Goal: Download file/media

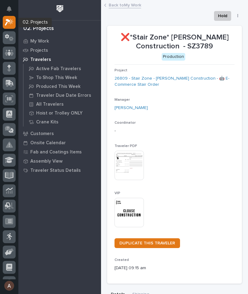
click at [12, 24] on icon at bounding box center [9, 22] width 9 height 7
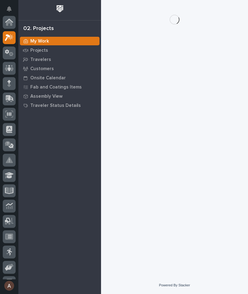
scroll to position [15, 0]
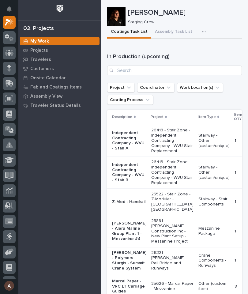
click at [40, 62] on p "Travelers" at bounding box center [40, 60] width 21 height 6
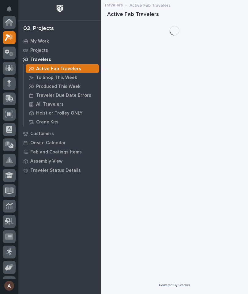
scroll to position [15, 0]
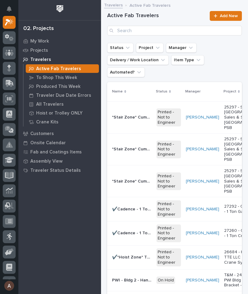
click at [49, 106] on p "All Travelers" at bounding box center [50, 105] width 28 height 6
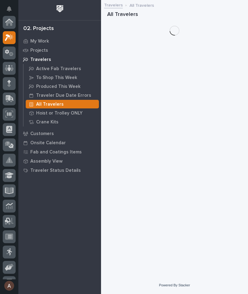
scroll to position [15, 0]
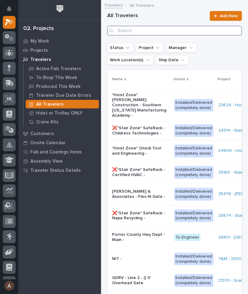
click at [204, 32] on input "Search" at bounding box center [174, 31] width 135 height 10
type input "26687"
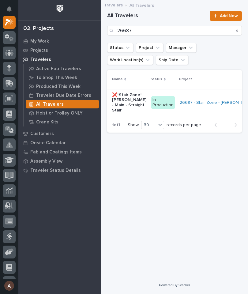
click at [124, 105] on p "❌*Stair Zone* [PERSON_NAME] - Main - Straight Stair" at bounding box center [129, 103] width 34 height 21
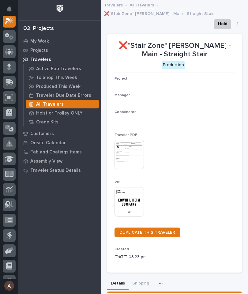
scroll to position [15, 0]
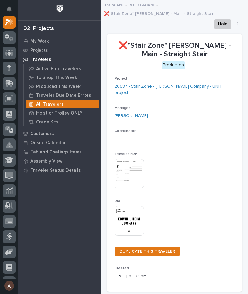
click at [128, 206] on img at bounding box center [129, 220] width 29 height 29
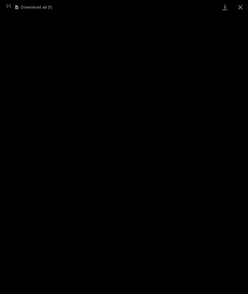
click at [224, 8] on link "Download" at bounding box center [225, 7] width 15 height 14
click at [239, 3] on button "Close gallery" at bounding box center [240, 7] width 15 height 14
